Goal: Navigation & Orientation: Find specific page/section

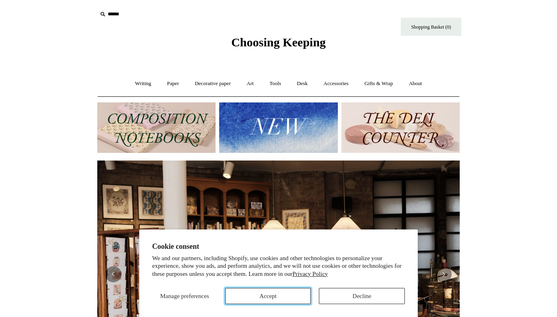
click at [292, 299] on button "Accept" at bounding box center [268, 296] width 86 height 16
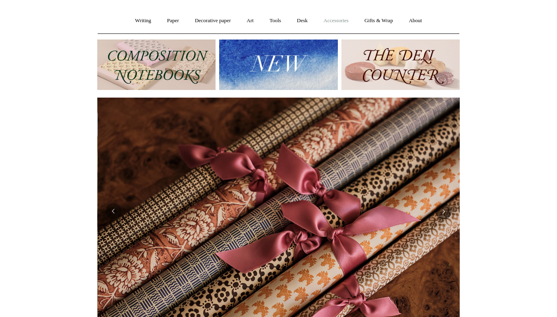
scroll to position [0, 724]
click at [336, 25] on link "Accessories +" at bounding box center [336, 20] width 40 height 21
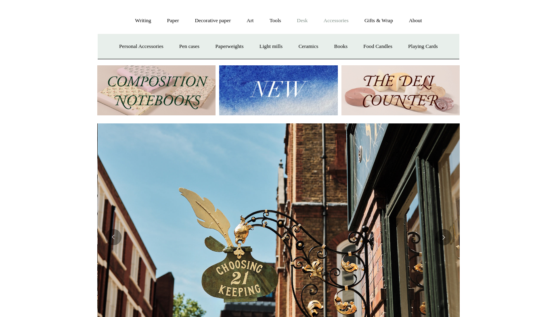
scroll to position [0, 362]
click at [303, 25] on link "Desk +" at bounding box center [302, 20] width 25 height 21
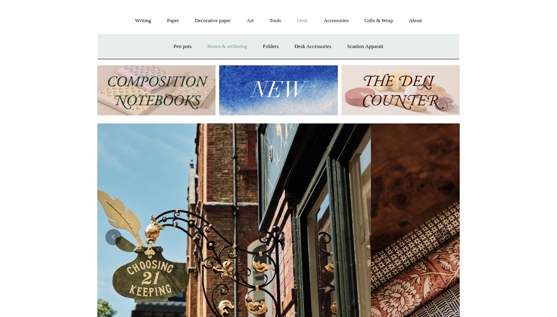
click at [206, 46] on link "Boxes & archiving" at bounding box center [227, 46] width 54 height 21
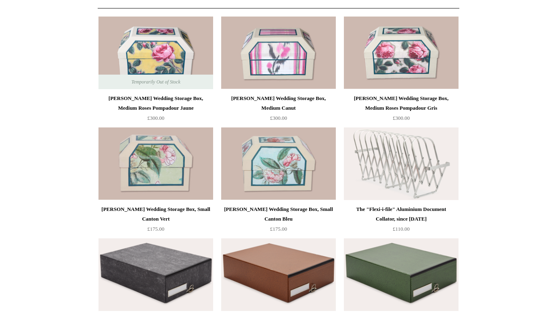
scroll to position [50, 0]
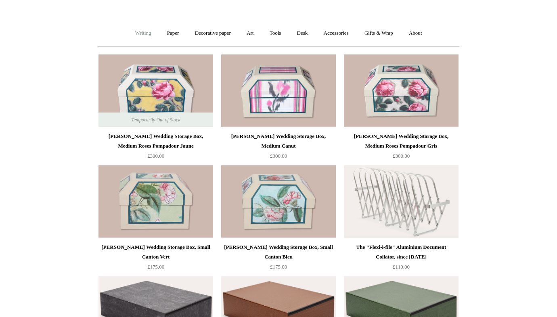
click at [140, 34] on link "Writing +" at bounding box center [143, 33] width 31 height 21
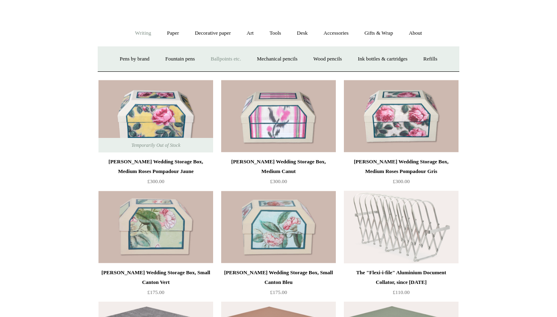
click at [225, 60] on link "Ballpoints etc. +" at bounding box center [225, 58] width 45 height 21
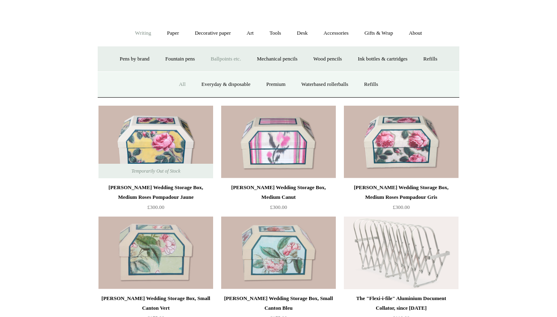
click at [177, 85] on link "All" at bounding box center [181, 84] width 21 height 21
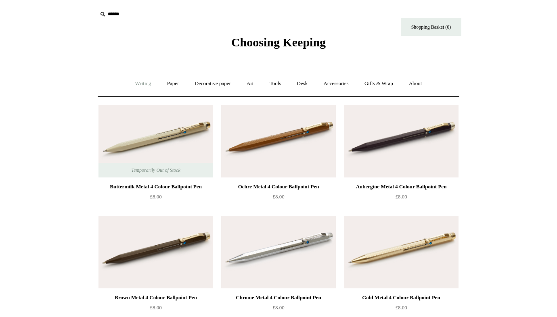
click at [143, 82] on link "Writing +" at bounding box center [143, 83] width 31 height 21
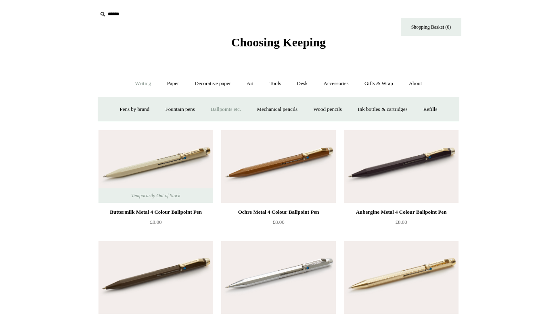
click at [221, 109] on link "Ballpoints etc. +" at bounding box center [225, 109] width 45 height 21
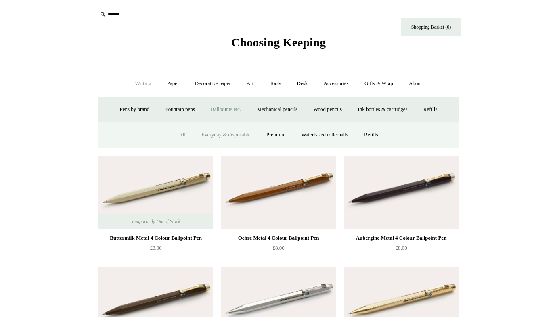
click at [226, 132] on link "Everyday & disposable" at bounding box center [225, 134] width 63 height 21
